Goal: Task Accomplishment & Management: Complete application form

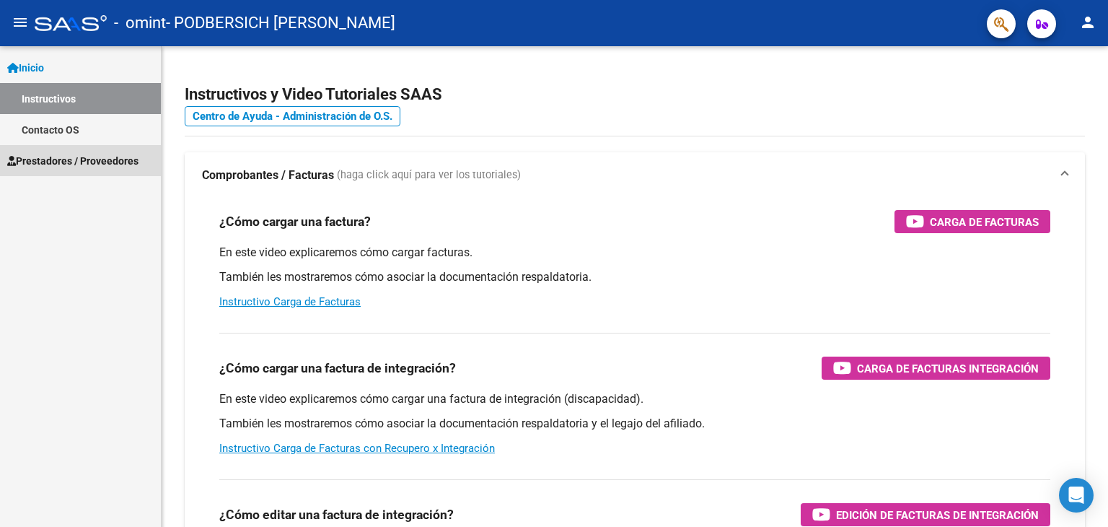
click at [63, 165] on span "Prestadores / Proveedores" at bounding box center [72, 161] width 131 height 16
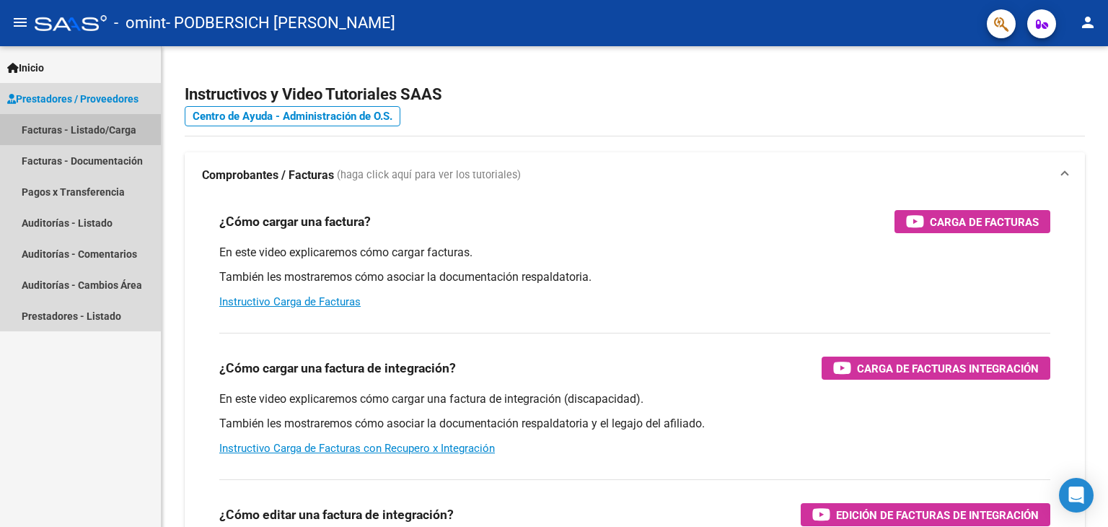
click at [76, 129] on link "Facturas - Listado/Carga" at bounding box center [80, 129] width 161 height 31
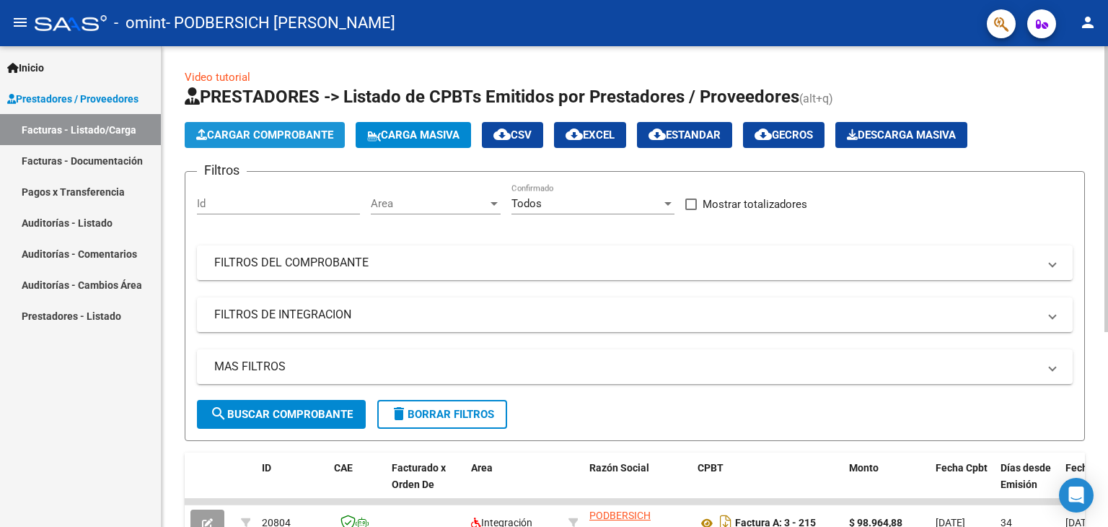
click at [248, 136] on span "Cargar Comprobante" at bounding box center [264, 134] width 137 height 13
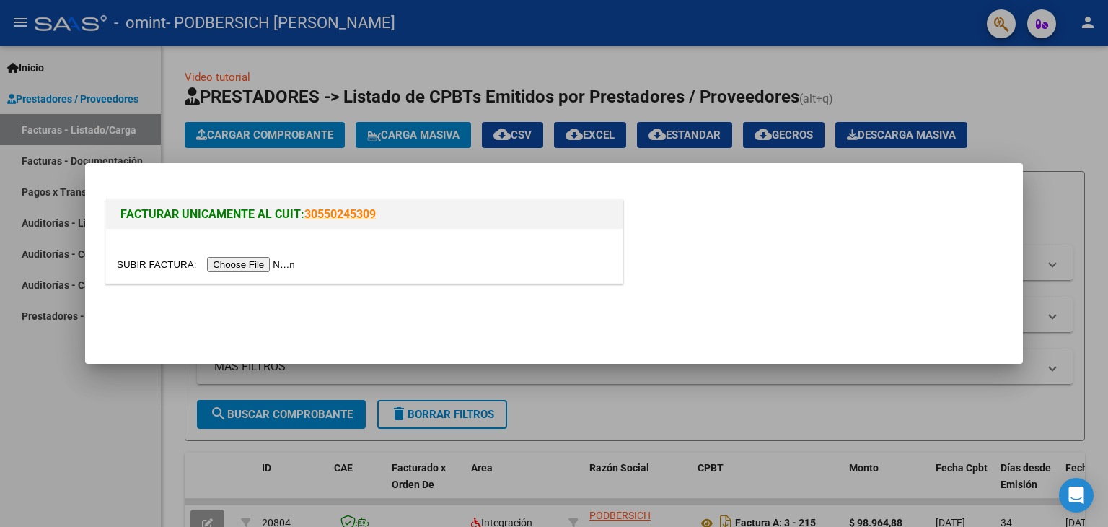
click at [227, 264] on input "file" at bounding box center [208, 264] width 183 height 15
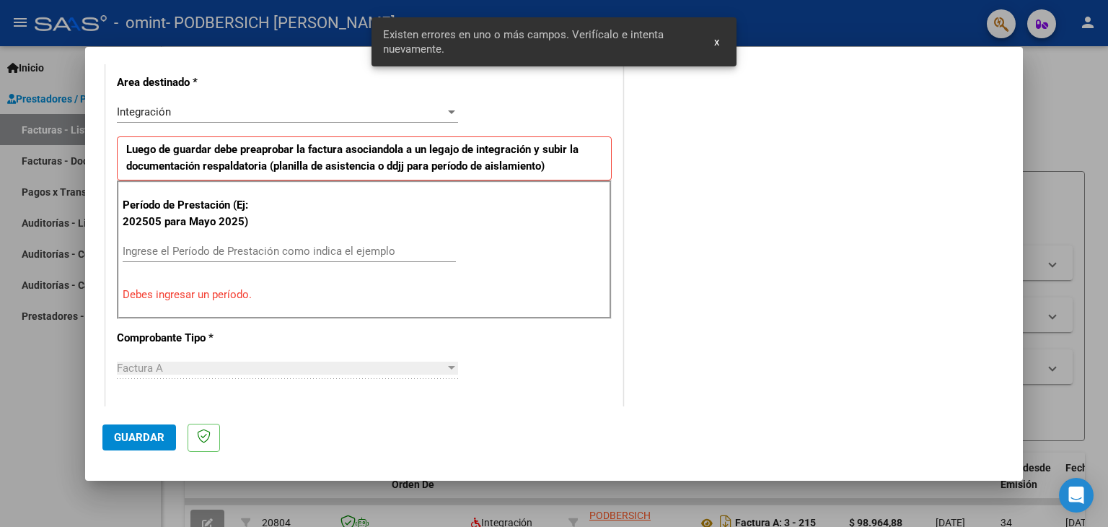
scroll to position [330, 0]
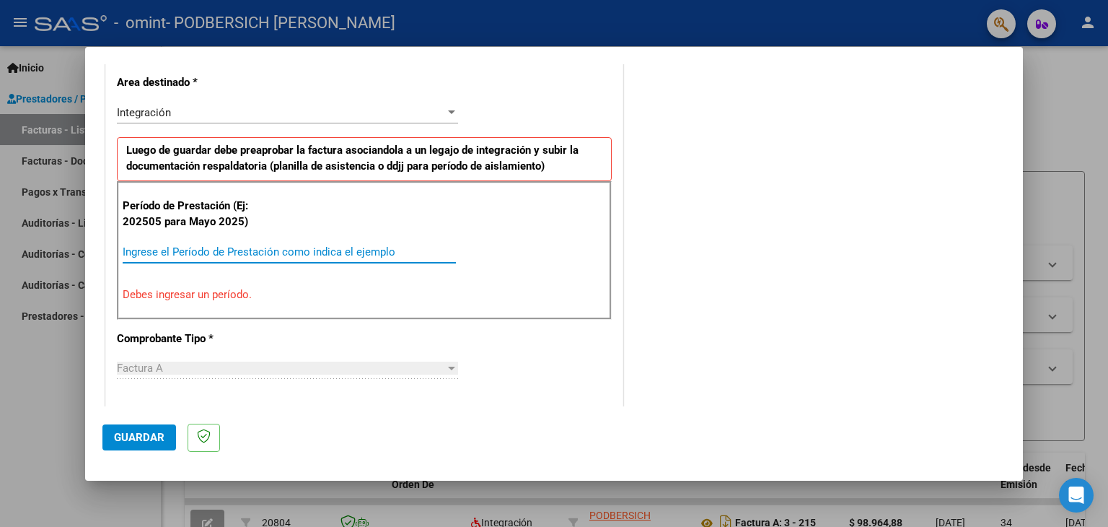
click at [351, 246] on input "Ingrese el Período de Prestación como indica el ejemplo" at bounding box center [289, 251] width 333 height 13
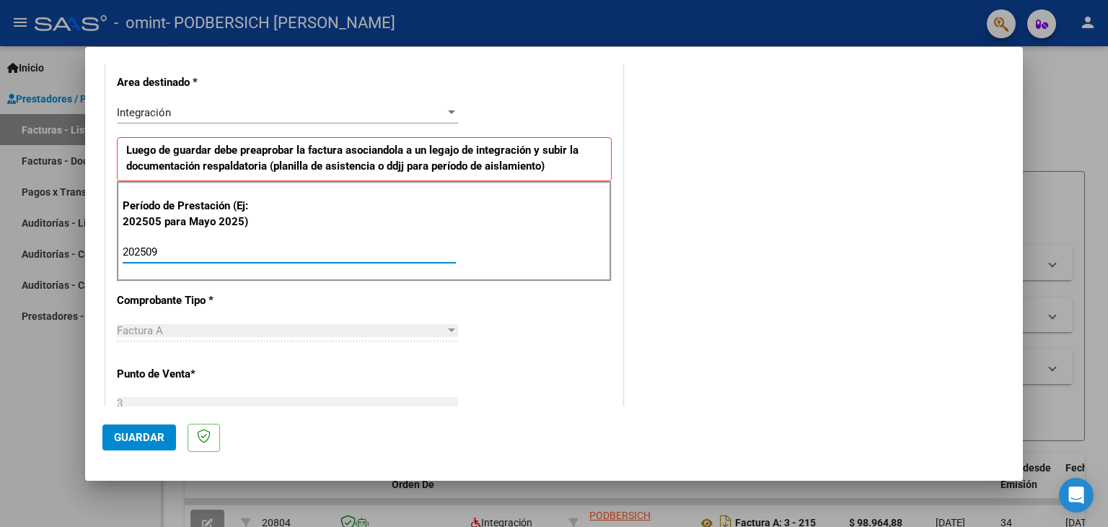
type input "202509"
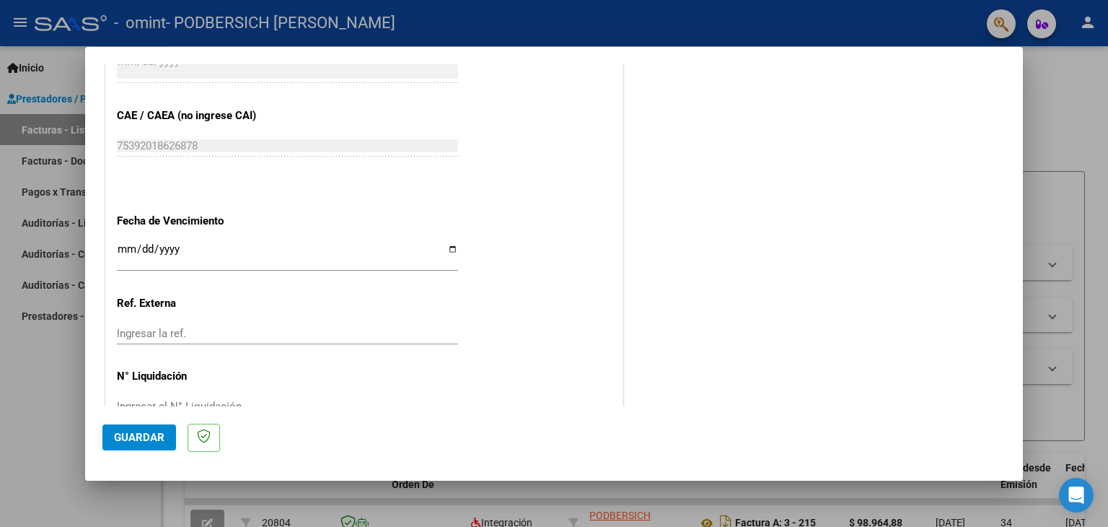
scroll to position [926, 0]
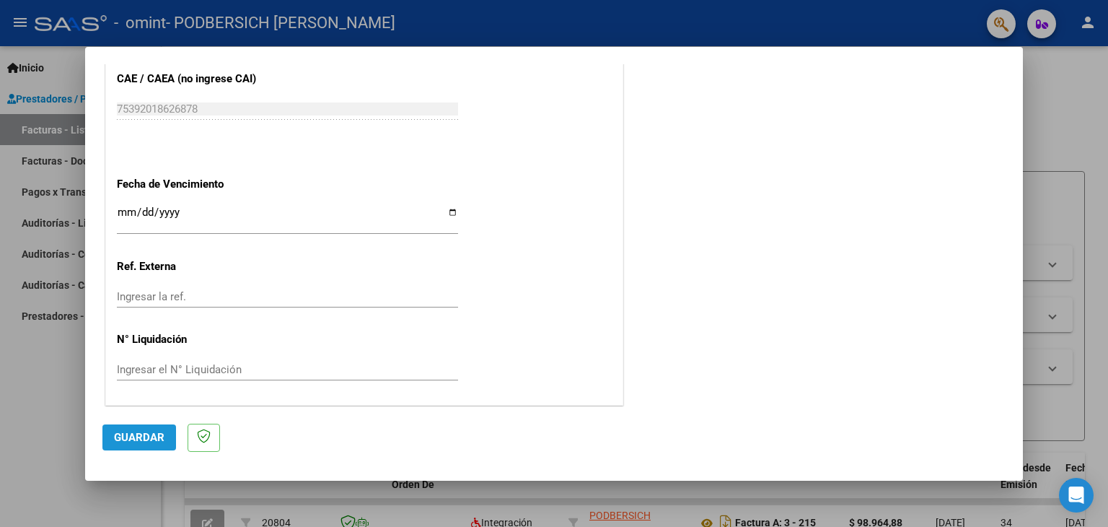
click at [155, 434] on span "Guardar" at bounding box center [139, 437] width 51 height 13
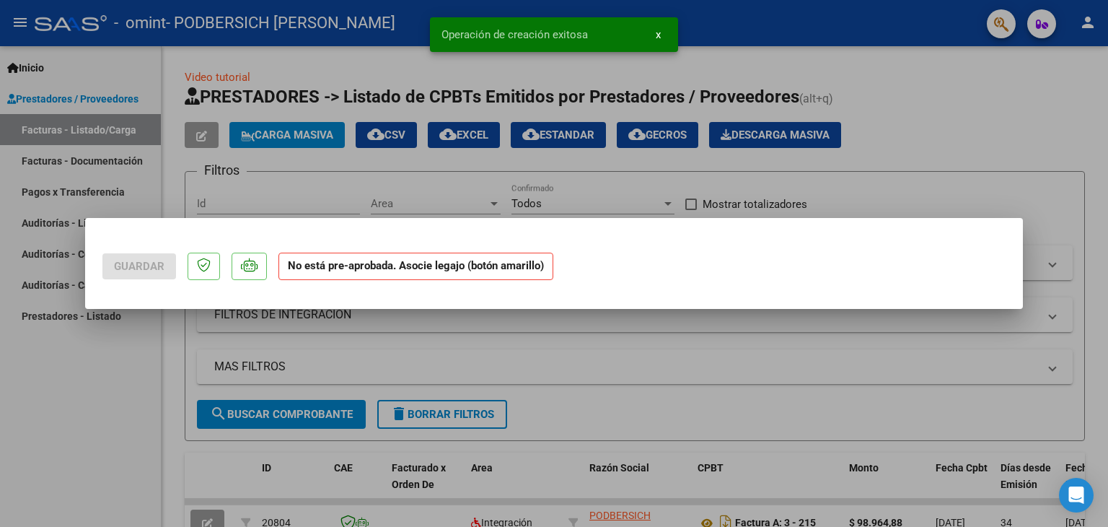
scroll to position [0, 0]
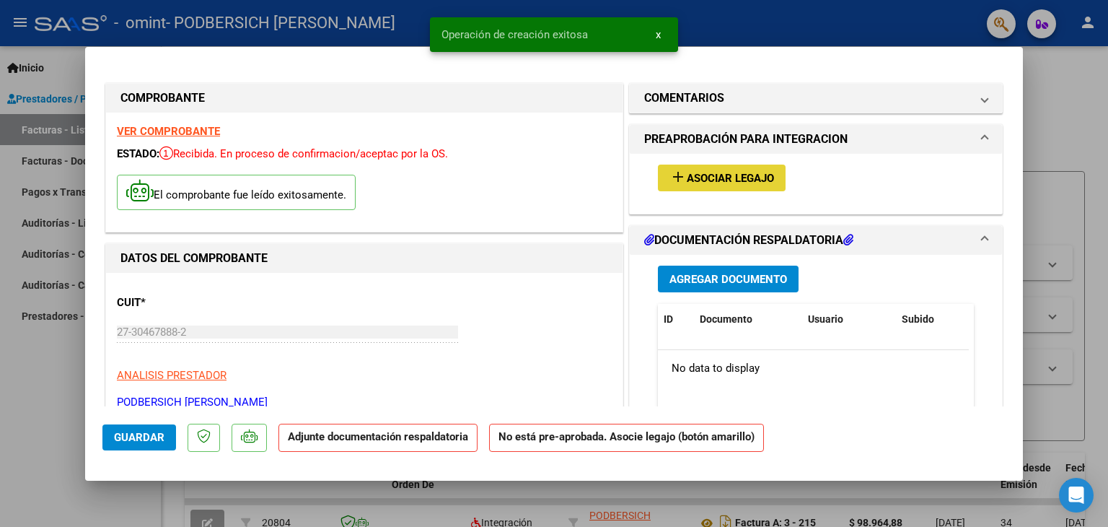
click at [673, 179] on mat-icon "add" at bounding box center [678, 176] width 17 height 17
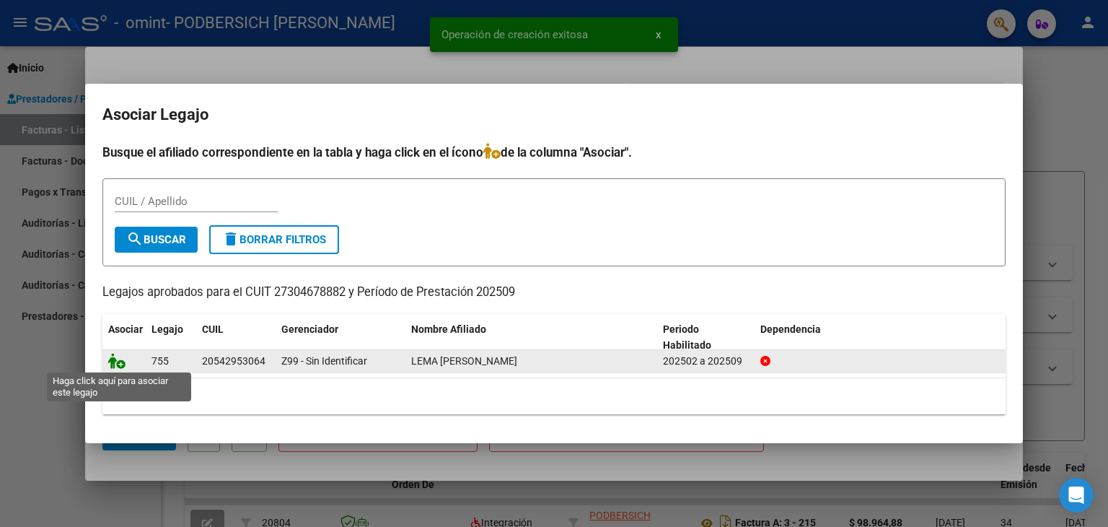
click at [108, 365] on icon at bounding box center [116, 361] width 17 height 16
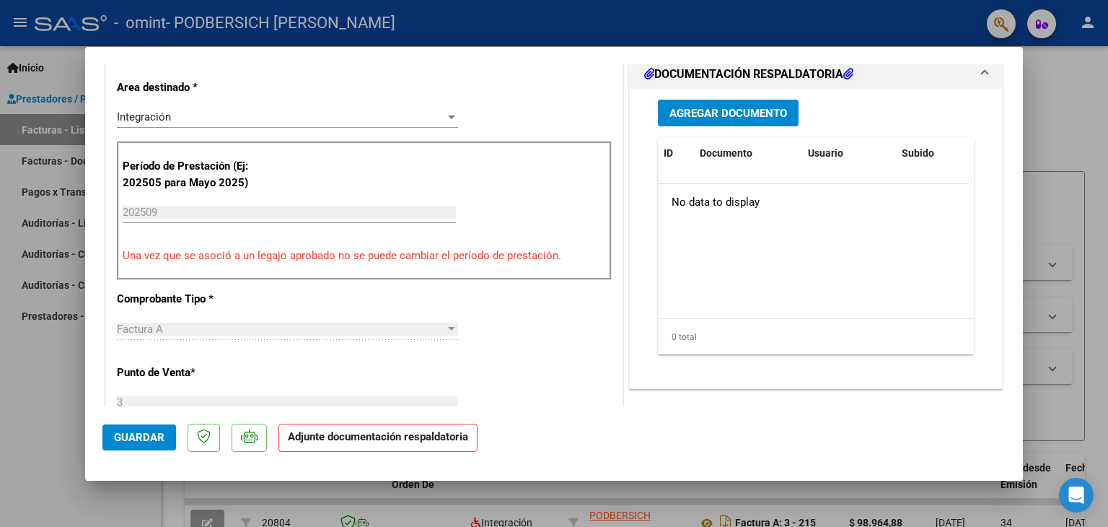
scroll to position [346, 0]
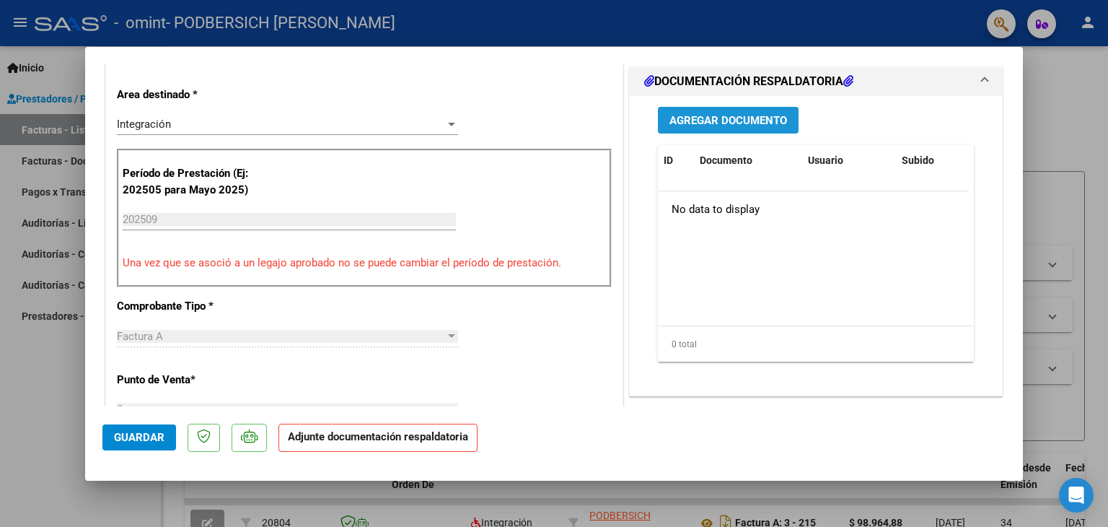
click at [681, 114] on span "Agregar Documento" at bounding box center [729, 120] width 118 height 13
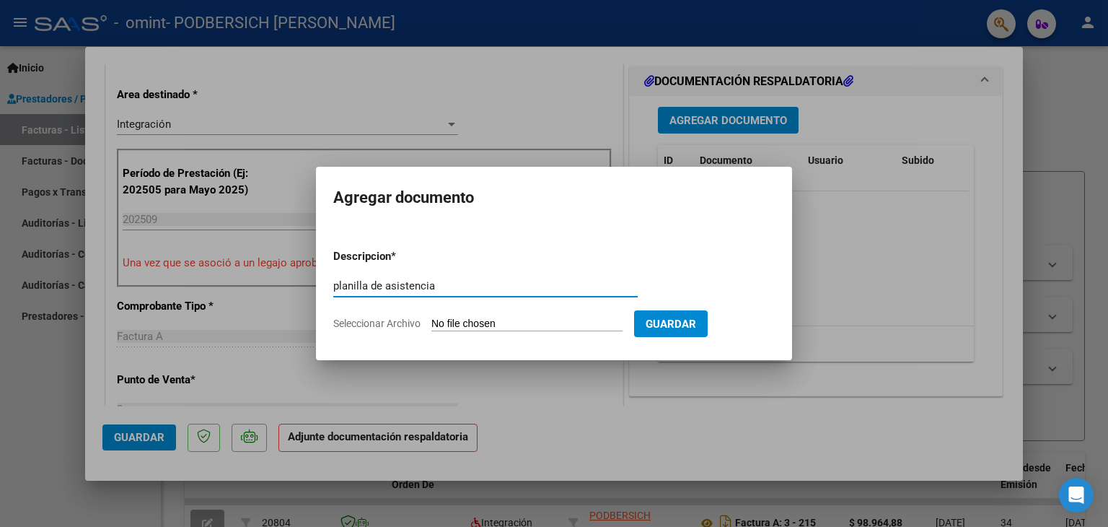
type input "planilla de asistencia"
click at [504, 323] on input "Seleccionar Archivo" at bounding box center [527, 324] width 191 height 14
type input "C:\fakepath\juani.pdf"
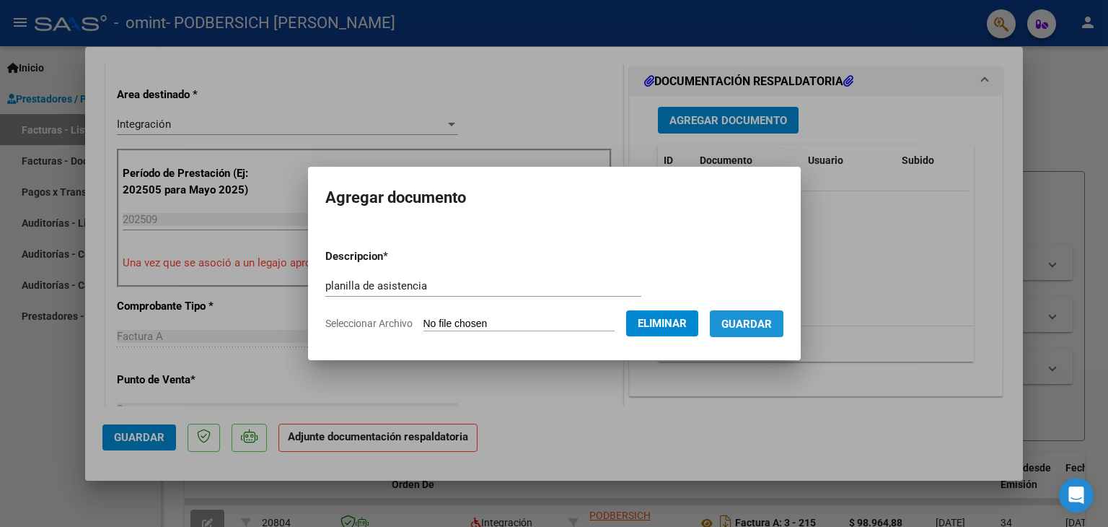
click at [761, 330] on span "Guardar" at bounding box center [747, 323] width 51 height 13
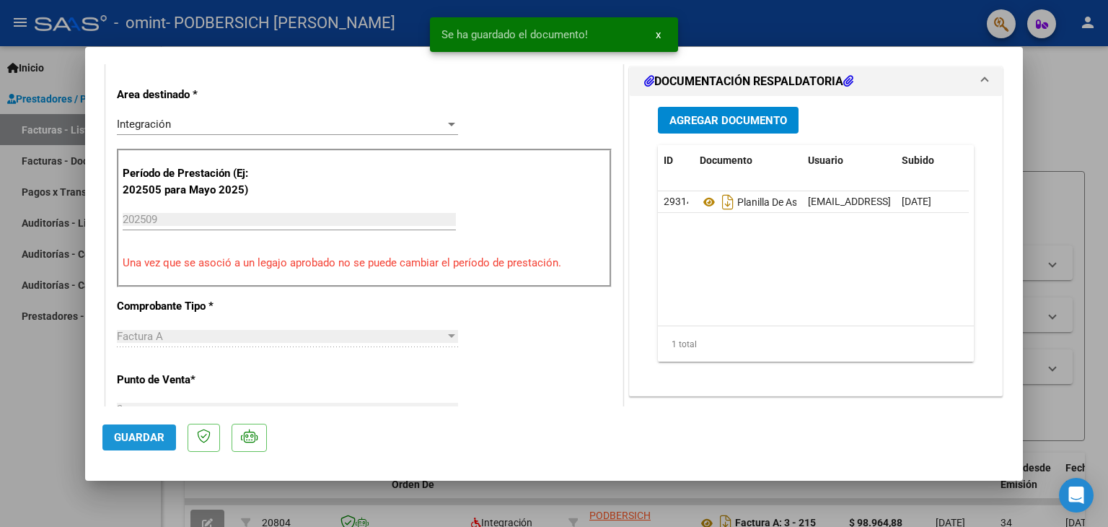
click at [140, 439] on span "Guardar" at bounding box center [139, 437] width 51 height 13
click at [1056, 167] on div at bounding box center [554, 263] width 1108 height 527
type input "$ 0,00"
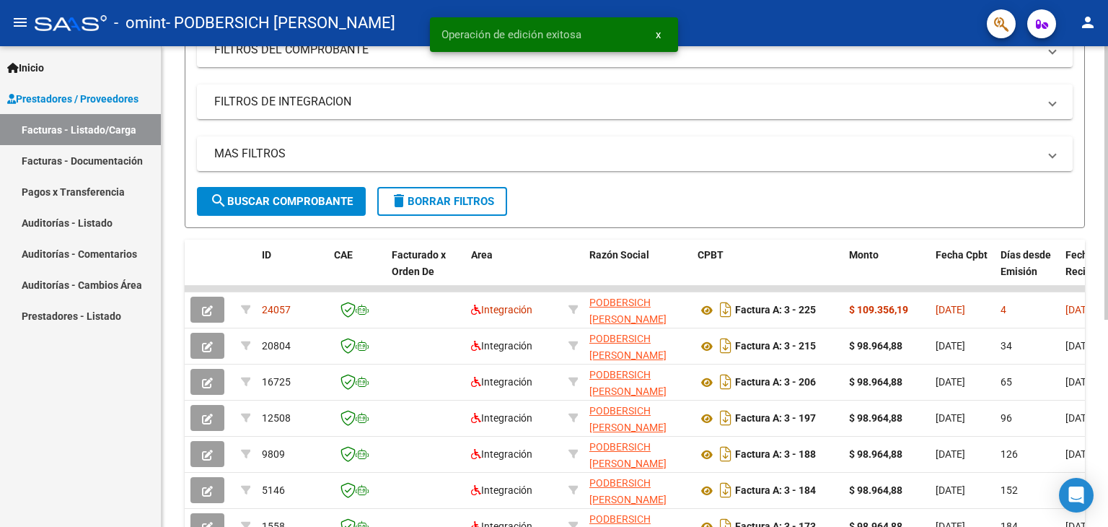
scroll to position [244, 0]
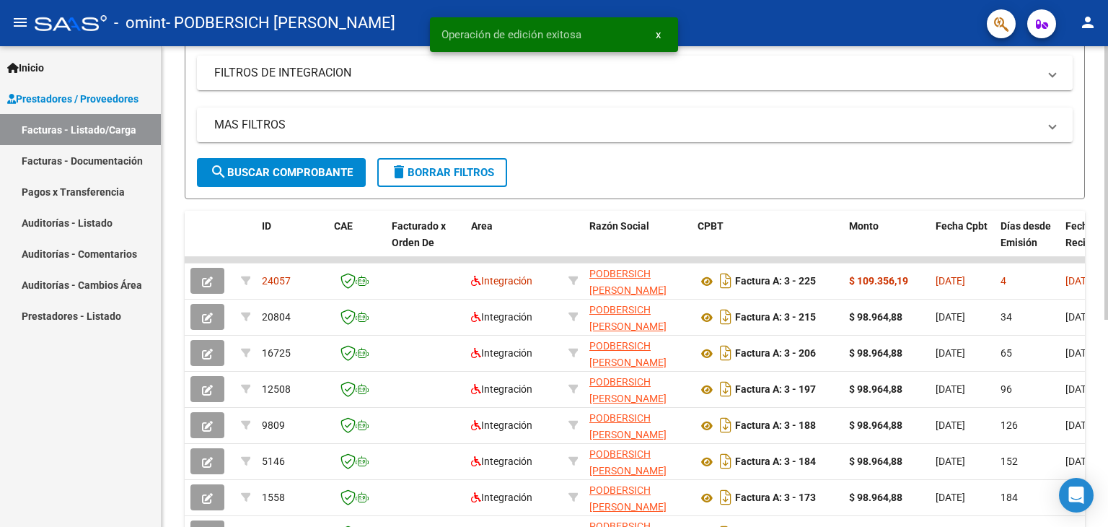
click at [1108, 318] on div at bounding box center [1107, 324] width 4 height 273
